Goal: Book appointment/travel/reservation

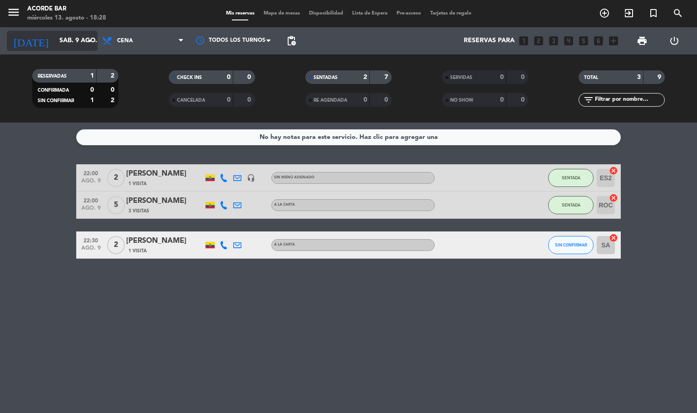
click at [84, 37] on icon "arrow_drop_down" at bounding box center [89, 40] width 11 height 11
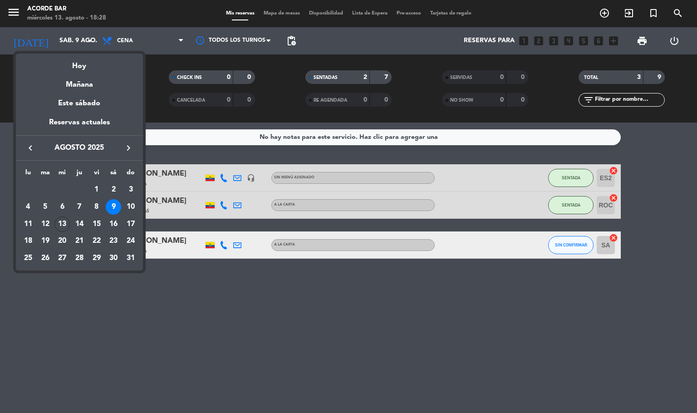
click at [60, 221] on div "13" at bounding box center [61, 223] width 15 height 15
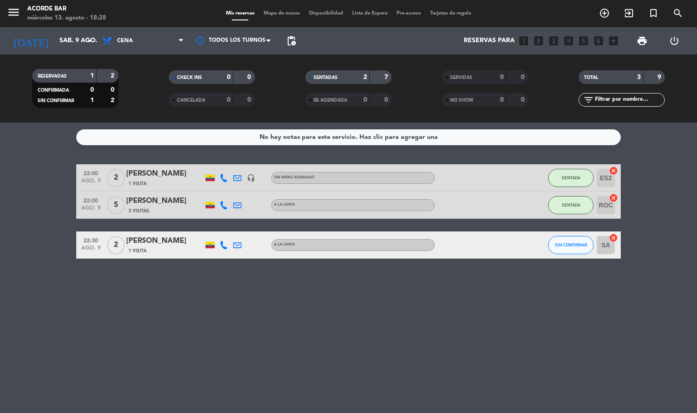
type input "mié. 13 ago."
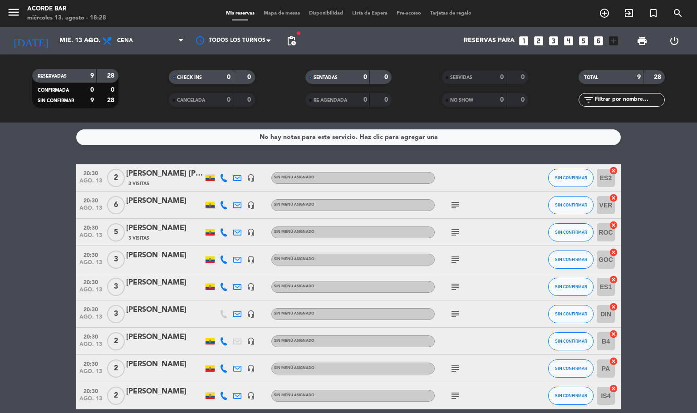
click at [292, 13] on span "Mapa de mesas" at bounding box center [281, 13] width 45 height 5
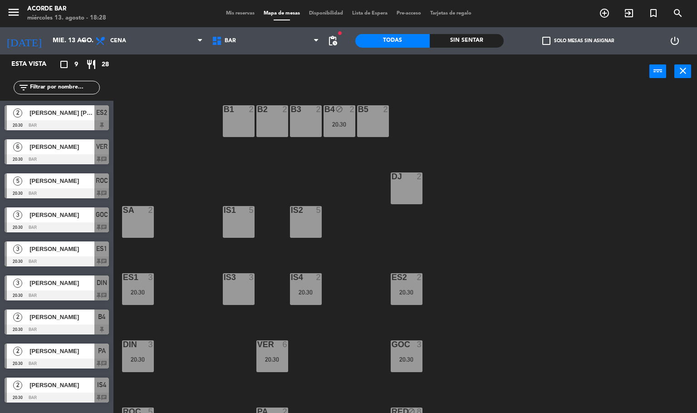
click at [23, 184] on div "5" at bounding box center [18, 180] width 22 height 15
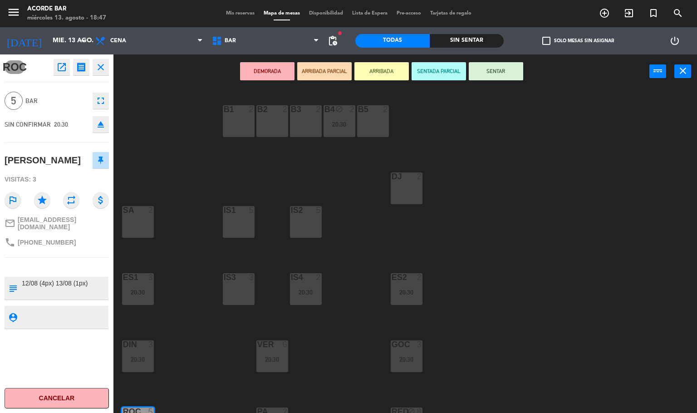
click at [11, 98] on span "5" at bounding box center [14, 101] width 18 height 18
click at [98, 99] on icon "fullscreen" at bounding box center [100, 100] width 11 height 11
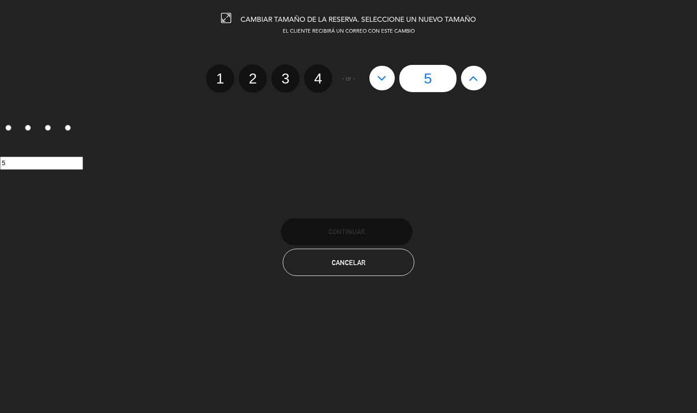
click at [464, 73] on icon at bounding box center [473, 78] width 10 height 15
type input "6"
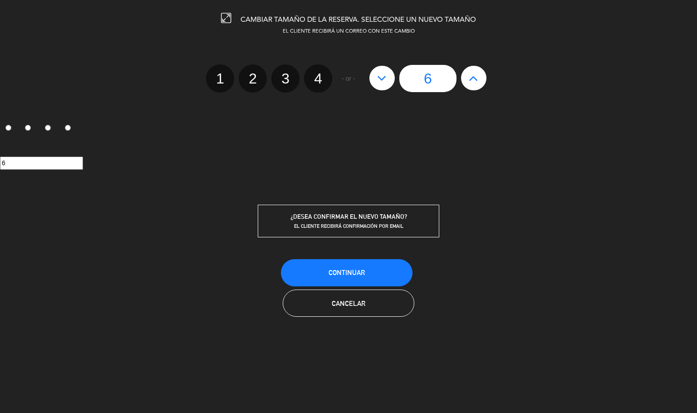
click at [464, 73] on icon at bounding box center [473, 78] width 10 height 15
type input "7"
click at [464, 73] on icon at bounding box center [473, 78] width 10 height 15
type input "8"
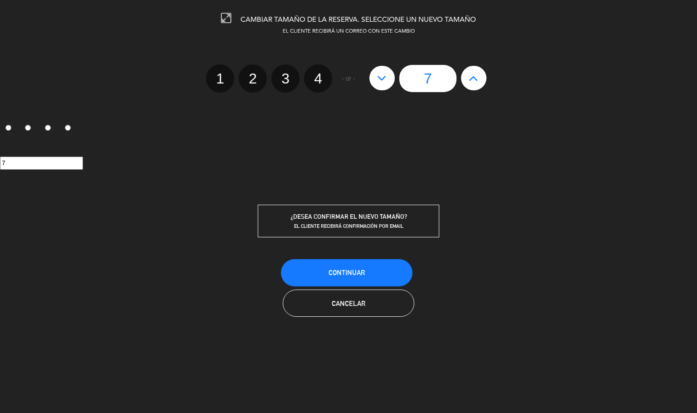
type input "8"
click at [400, 269] on button "Continuar" at bounding box center [347, 272] width 132 height 27
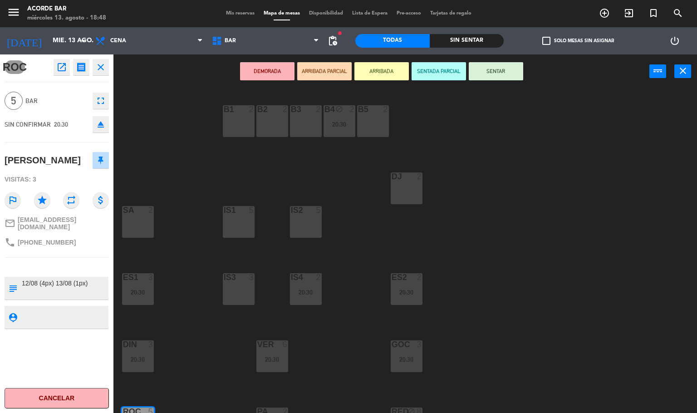
click at [101, 66] on icon "close" at bounding box center [100, 67] width 11 height 11
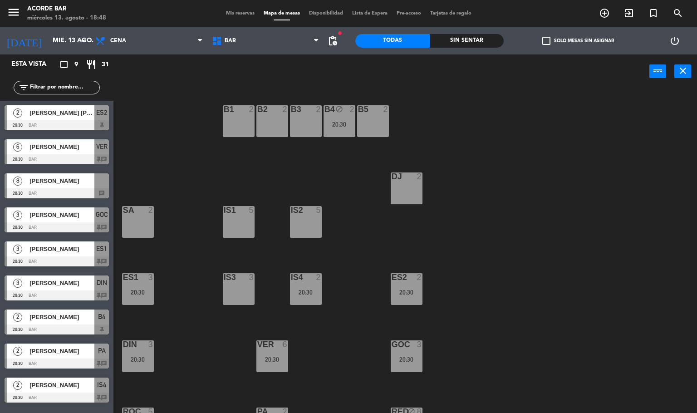
click at [232, 11] on span "Mis reservas" at bounding box center [240, 13] width 38 height 5
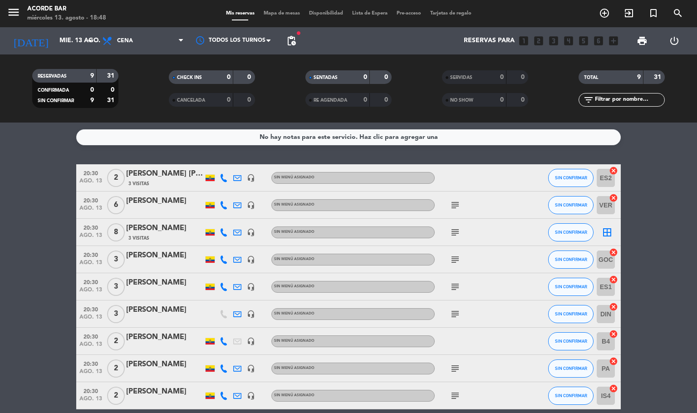
click at [285, 15] on span "Mapa de mesas" at bounding box center [281, 13] width 45 height 5
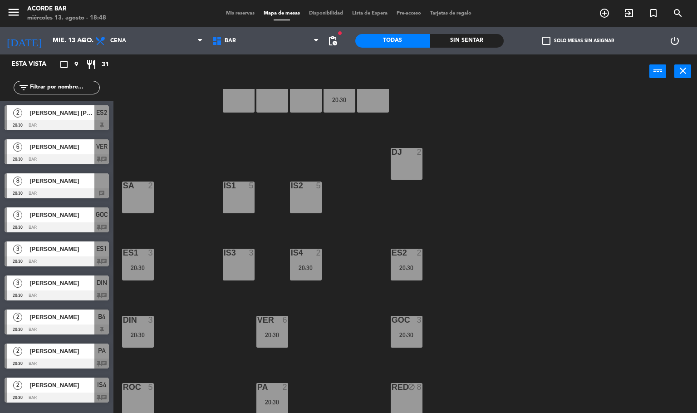
scroll to position [25, 0]
drag, startPoint x: 347, startPoint y: 195, endPoint x: 352, endPoint y: 184, distance: 12.0
click at [347, 196] on div "B1 2 B2 2 B3 2 B4 block 2 20:30 B5 2 DJ 2 IS1 5 IS2 5 SA 2 IS3 3 IS4 2 20:30 ES…" at bounding box center [408, 251] width 576 height 324
click at [54, 35] on input "mié. 13 ago." at bounding box center [91, 41] width 86 height 16
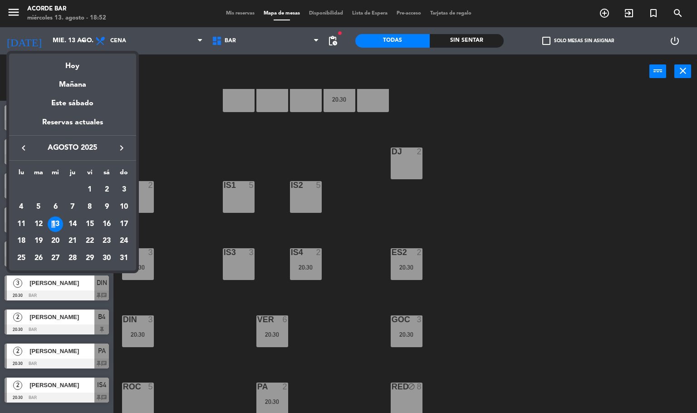
click at [52, 220] on div "13" at bounding box center [55, 223] width 15 height 15
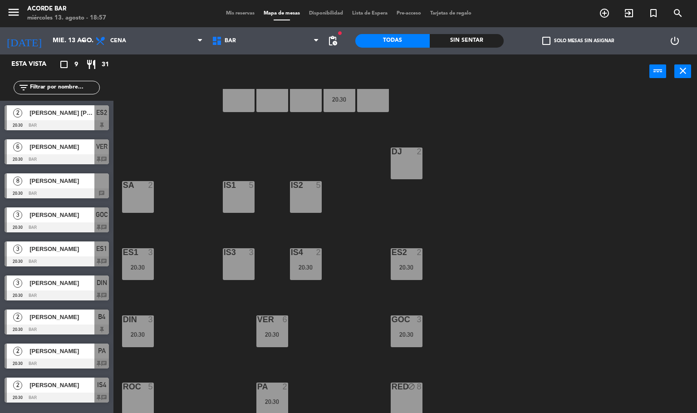
click at [151, 109] on div "B1 2 B2 2 B3 2 B4 block 2 20:30 B5 2 DJ 2 IS1 5 IS2 5 SA 2 IS3 3 IS4 2 20:30 ES…" at bounding box center [408, 251] width 576 height 324
click at [102, 190] on div at bounding box center [57, 193] width 104 height 10
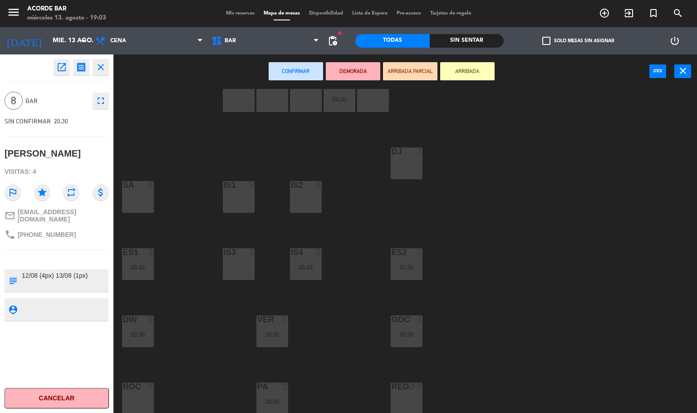
click at [105, 102] on icon "fullscreen" at bounding box center [100, 100] width 11 height 11
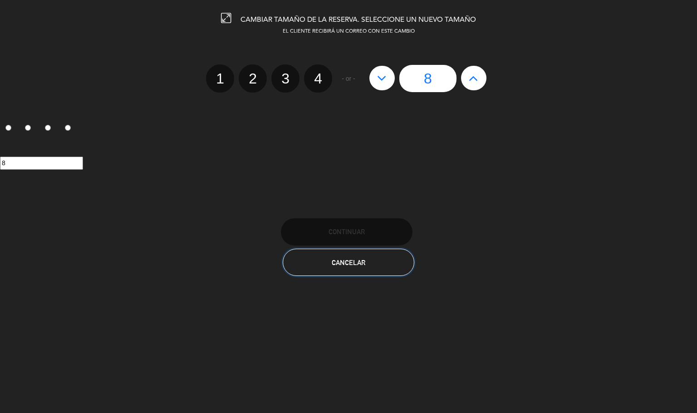
click at [371, 260] on button "Cancelar" at bounding box center [349, 262] width 132 height 27
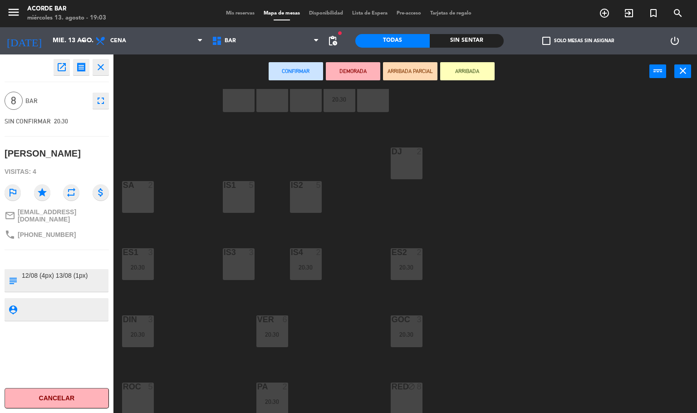
click at [464, 37] on span "check_box_outline_blank" at bounding box center [546, 41] width 8 height 8
click at [464, 41] on input "check_box_outline_blank Solo mesas sin asignar" at bounding box center [578, 41] width 0 height 0
click at [464, 38] on span "check_box" at bounding box center [546, 41] width 8 height 8
click at [464, 41] on input "check_box Solo mesas sin asignar" at bounding box center [578, 41] width 0 height 0
click at [100, 62] on icon "close" at bounding box center [100, 67] width 11 height 11
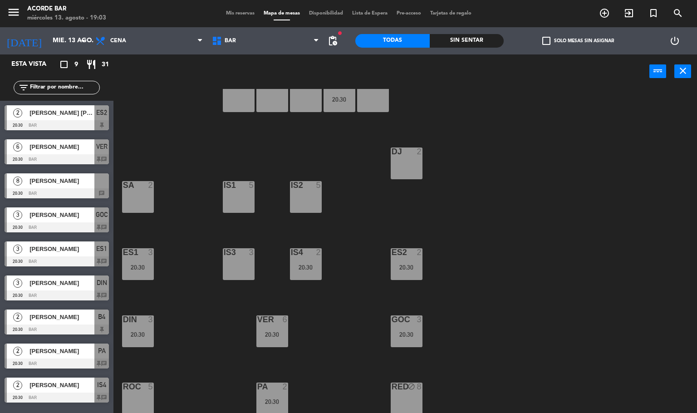
click at [343, 96] on div "20:30" at bounding box center [339, 99] width 32 height 6
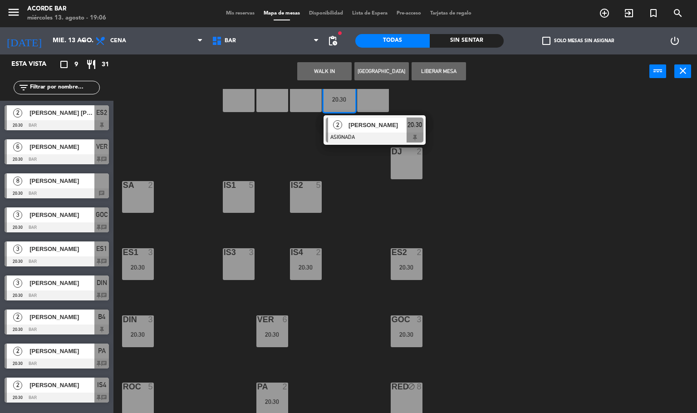
click at [62, 275] on span "[PERSON_NAME]" at bounding box center [61, 283] width 65 height 10
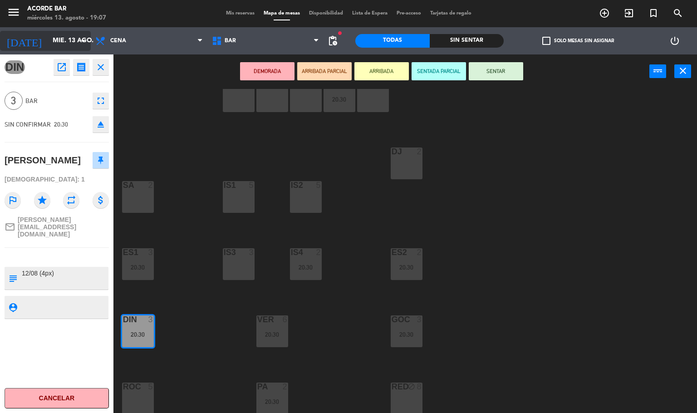
click at [48, 38] on input "mié. 13 ago." at bounding box center [91, 41] width 86 height 16
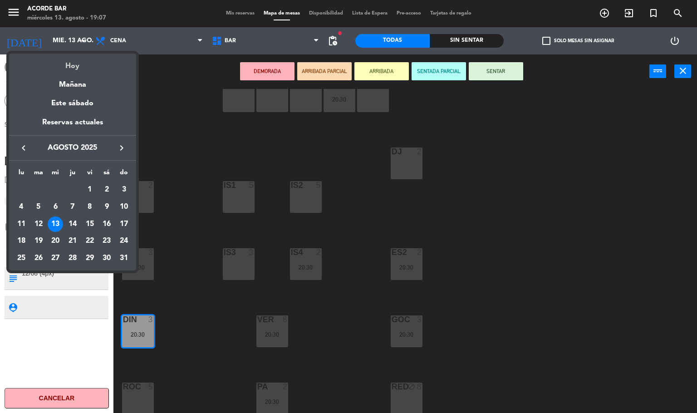
click at [75, 61] on div "Hoy" at bounding box center [72, 63] width 127 height 19
